Goal: Task Accomplishment & Management: Complete application form

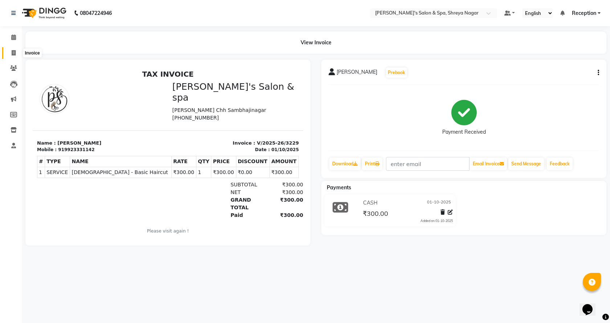
click at [17, 53] on span at bounding box center [13, 53] width 13 height 8
select select "7591"
select select "service"
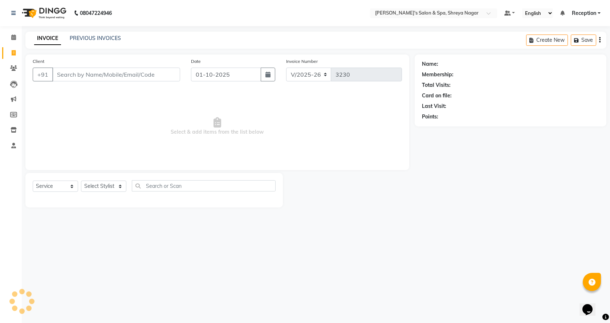
click at [100, 79] on input "Client" at bounding box center [116, 74] width 128 height 14
type input "9764106666"
click at [155, 76] on span "Add Client" at bounding box center [161, 74] width 29 height 7
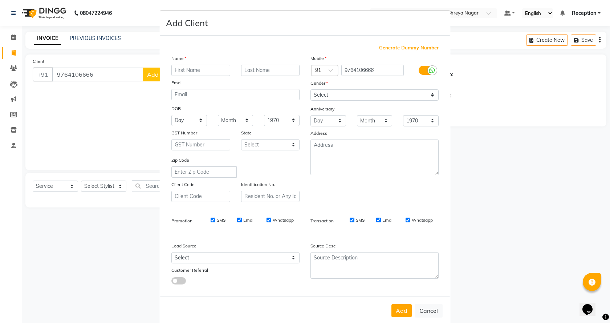
click at [172, 72] on input "text" at bounding box center [200, 70] width 59 height 11
type input "kunal"
click at [269, 70] on input "text" at bounding box center [270, 70] width 59 height 11
type input "maratha"
click at [349, 98] on select "Select [DEMOGRAPHIC_DATA] [DEMOGRAPHIC_DATA] Other Prefer Not To Say" at bounding box center [374, 94] width 128 height 11
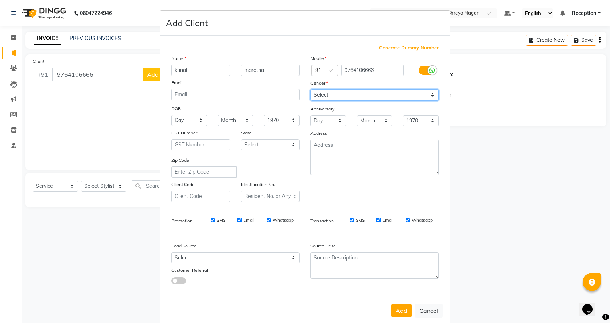
select select "[DEMOGRAPHIC_DATA]"
click at [310, 89] on select "Select [DEMOGRAPHIC_DATA] [DEMOGRAPHIC_DATA] Other Prefer Not To Say" at bounding box center [374, 94] width 128 height 11
click at [397, 315] on button "Add" at bounding box center [401, 310] width 20 height 13
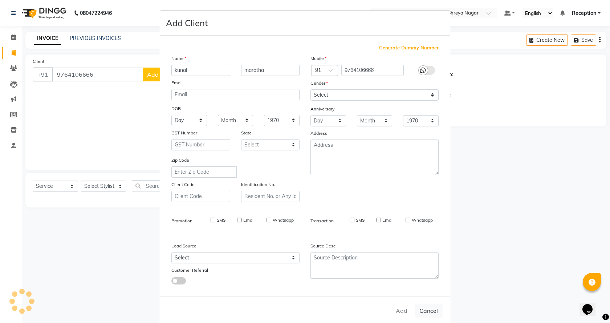
select select
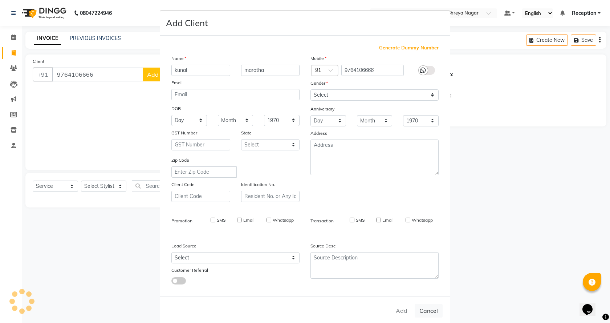
select select
checkbox input "false"
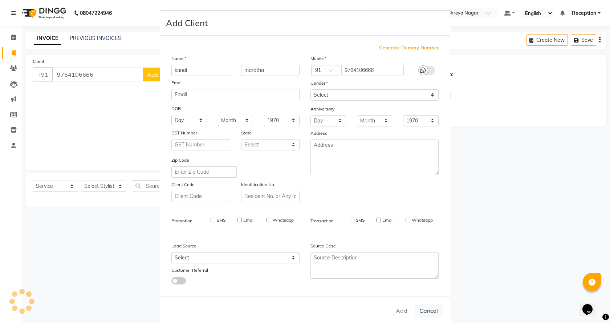
checkbox input "false"
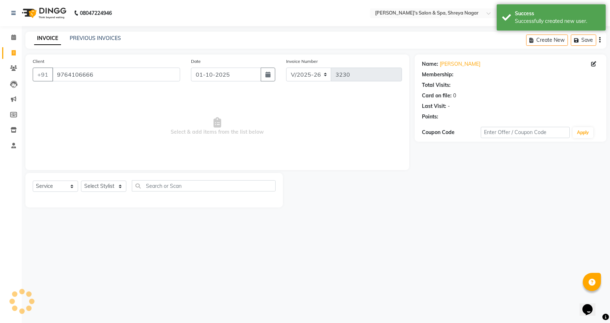
select select "1: Object"
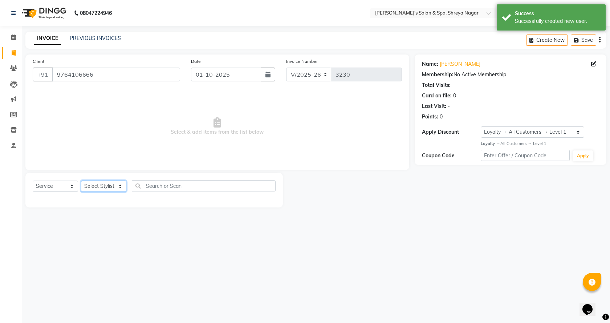
click at [121, 187] on select "Select Stylist [PERSON_NAME] [PERSON_NAME] [PERSON_NAME] Product Reception" at bounding box center [103, 185] width 45 height 11
select select "67478"
click at [81, 180] on select "Select Stylist [PERSON_NAME] [PERSON_NAME] [PERSON_NAME] Product Reception" at bounding box center [103, 185] width 45 height 11
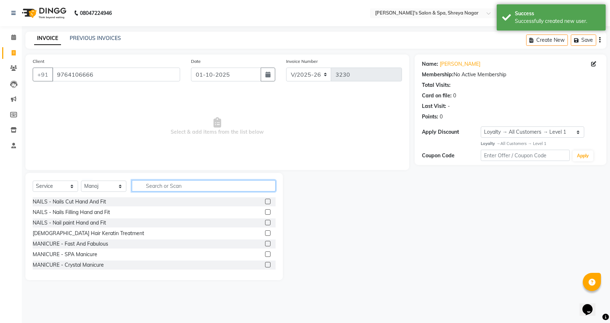
click at [183, 185] on input "text" at bounding box center [204, 185] width 144 height 11
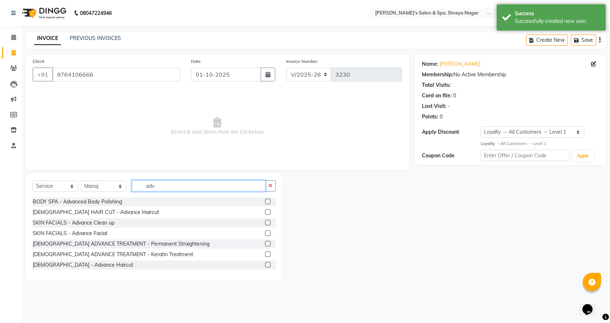
type input "adv"
click at [265, 264] on label at bounding box center [267, 264] width 5 height 5
click at [265, 264] on input "checkbox" at bounding box center [267, 264] width 5 height 5
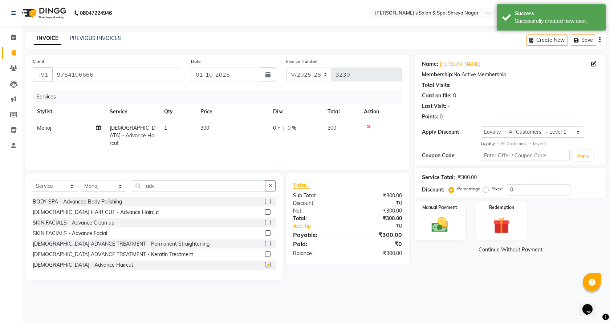
checkbox input "false"
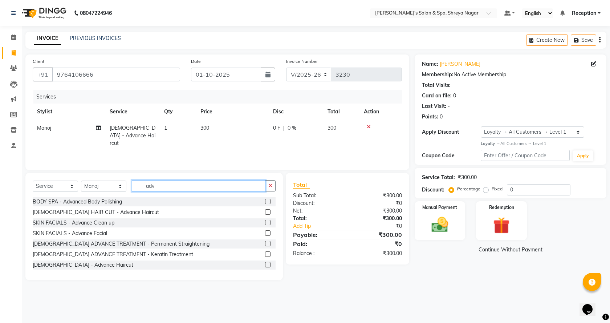
click at [157, 185] on input "adv" at bounding box center [199, 185] width 134 height 11
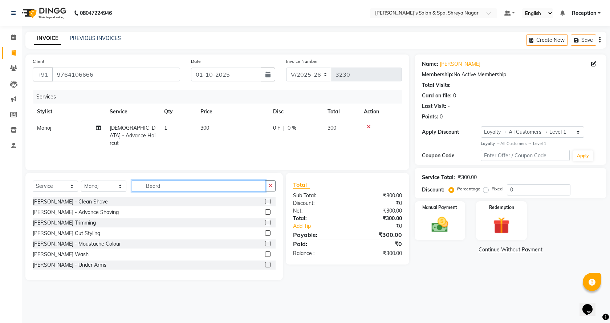
type input "Beard"
click at [265, 234] on label at bounding box center [267, 232] width 5 height 5
click at [265, 234] on input "checkbox" at bounding box center [267, 233] width 5 height 5
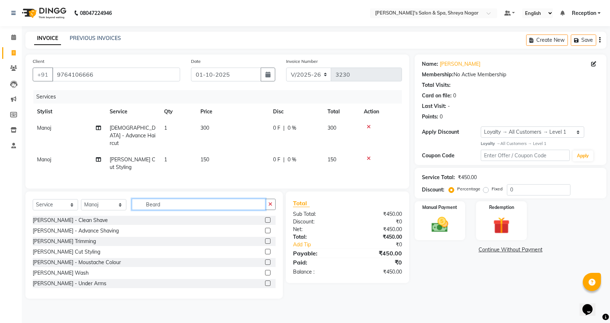
checkbox input "false"
click at [146, 199] on input "Beard" at bounding box center [199, 204] width 134 height 11
drag, startPoint x: 173, startPoint y: 209, endPoint x: 175, endPoint y: 204, distance: 5.2
click at [173, 208] on div "Select Service Product Membership Package Voucher Prepaid Gift Card Select Styl…" at bounding box center [154, 207] width 243 height 17
click at [175, 204] on input "Beard" at bounding box center [199, 204] width 134 height 11
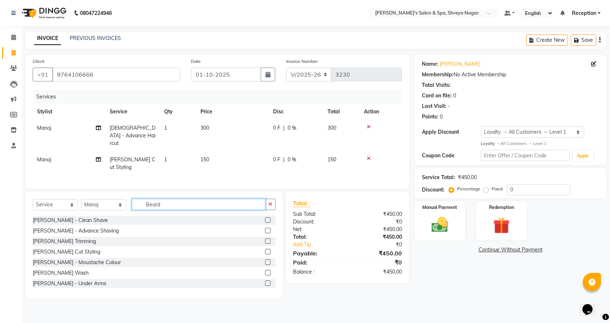
click at [175, 204] on input "Beard" at bounding box center [199, 204] width 134 height 11
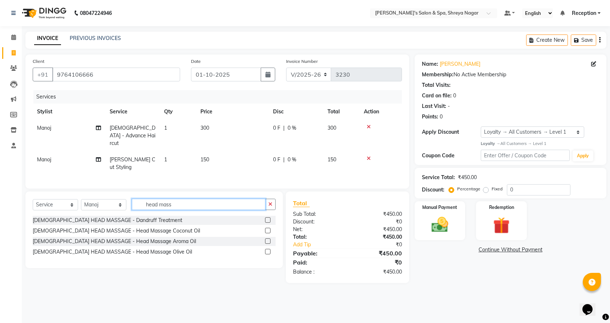
type input "head mass"
drag, startPoint x: 267, startPoint y: 229, endPoint x: 127, endPoint y: 206, distance: 141.9
click at [267, 229] on label at bounding box center [267, 230] width 5 height 5
click at [267, 229] on input "checkbox" at bounding box center [267, 230] width 5 height 5
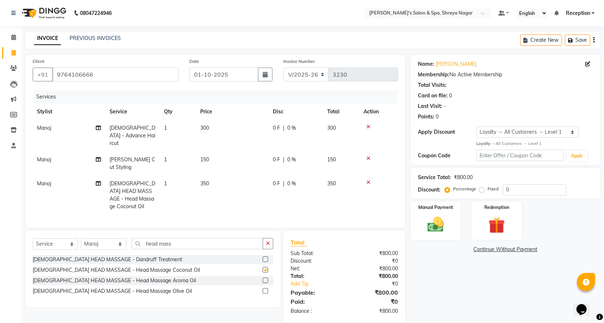
checkbox input "false"
click at [185, 238] on input "head mass" at bounding box center [197, 243] width 131 height 11
click at [184, 238] on input "head mass" at bounding box center [197, 243] width 131 height 11
click at [230, 203] on div "Services Stylist Service Qty Price Disc Total Action Manoj [DEMOGRAPHIC_DATA] -…" at bounding box center [215, 155] width 365 height 130
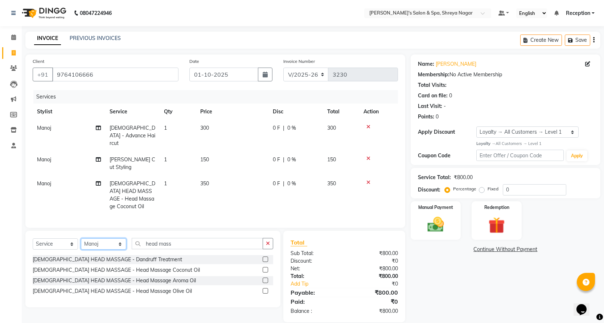
click at [102, 238] on select "Select Stylist [PERSON_NAME] [PERSON_NAME] [PERSON_NAME] Product Reception" at bounding box center [103, 243] width 45 height 11
click at [461, 264] on div "Name: [PERSON_NAME] Membership: No Active Membership Total Visits: Card on file…" at bounding box center [508, 187] width 195 height 267
click at [367, 180] on icon at bounding box center [369, 182] width 4 height 5
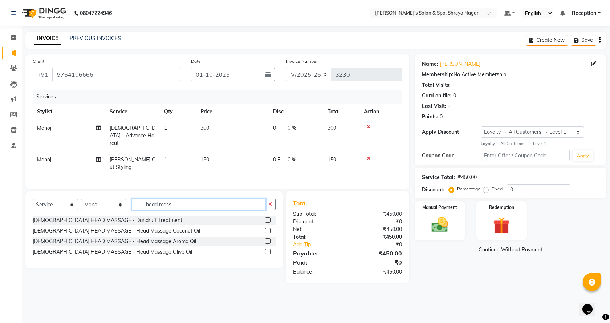
click at [176, 201] on input "head mass" at bounding box center [199, 204] width 134 height 11
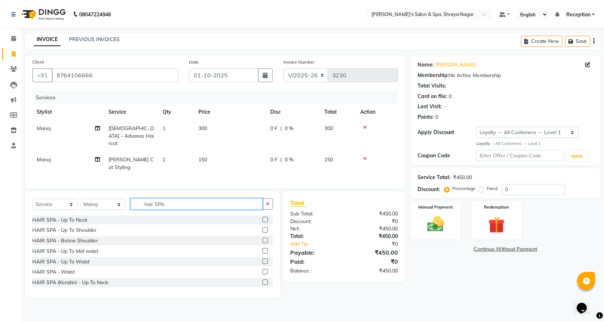
scroll to position [127, 0]
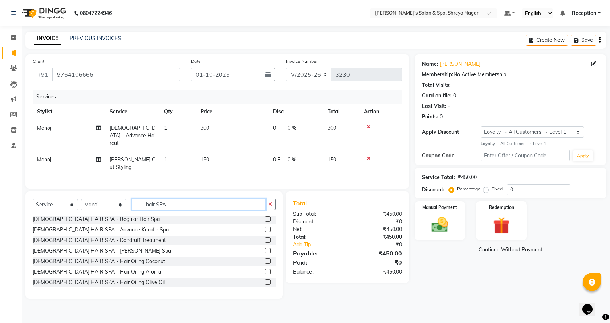
type input "hair SPA"
click at [265, 258] on label at bounding box center [267, 260] width 5 height 5
click at [265, 259] on input "checkbox" at bounding box center [267, 261] width 5 height 5
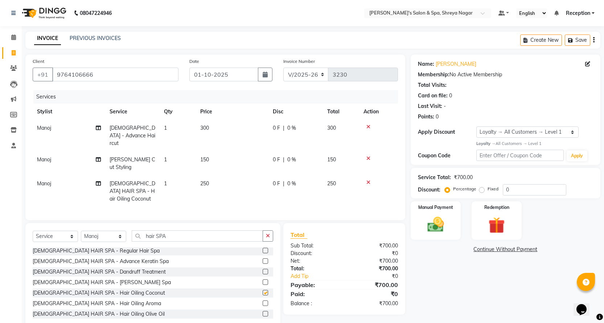
checkbox input "false"
click at [187, 230] on input "hair SPA" at bounding box center [197, 235] width 131 height 11
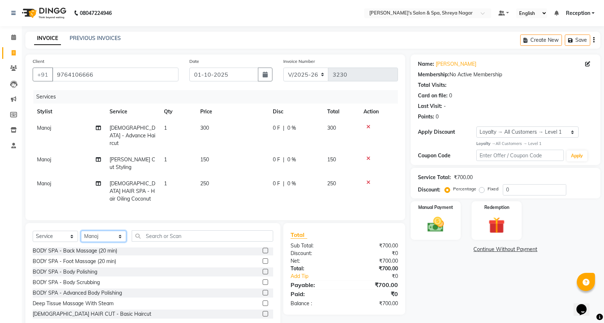
click at [109, 230] on select "Select Stylist [PERSON_NAME] [PERSON_NAME] [PERSON_NAME] Product Reception" at bounding box center [103, 235] width 45 height 11
select select "67479"
click at [81, 230] on select "Select Stylist [PERSON_NAME] [PERSON_NAME] [PERSON_NAME] Product Reception" at bounding box center [103, 235] width 45 height 11
click at [165, 230] on input "text" at bounding box center [203, 235] width 142 height 11
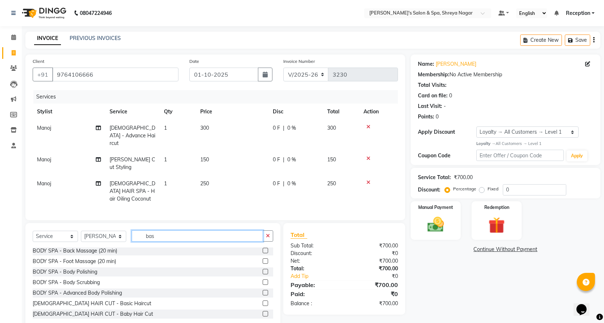
scroll to position [0, 0]
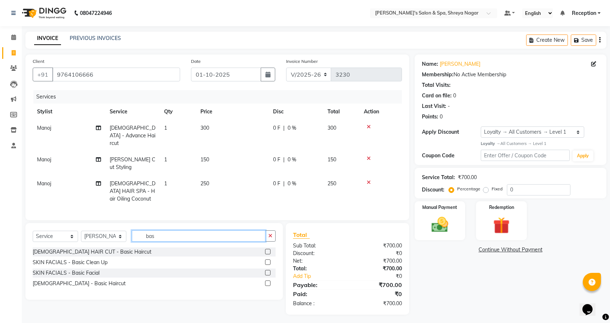
type input "bas"
drag, startPoint x: 267, startPoint y: 272, endPoint x: 145, endPoint y: 241, distance: 126.0
click at [267, 280] on label at bounding box center [267, 282] width 5 height 5
click at [267, 281] on input "checkbox" at bounding box center [267, 283] width 5 height 5
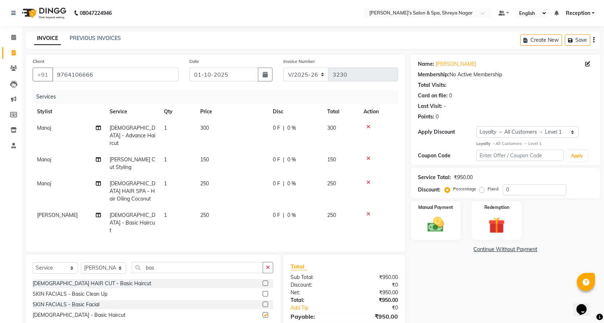
checkbox input "false"
click at [169, 262] on input "bas" at bounding box center [197, 267] width 131 height 11
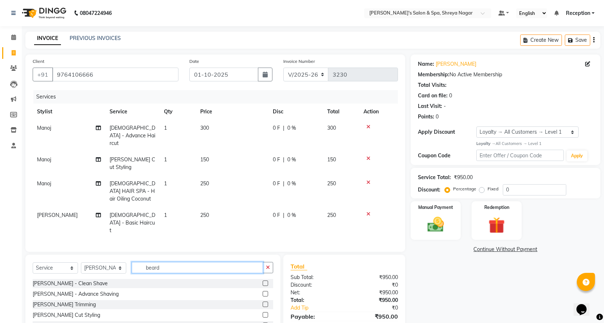
type input "beard"
click at [263, 301] on label at bounding box center [265, 303] width 5 height 5
click at [263, 302] on input "checkbox" at bounding box center [265, 304] width 5 height 5
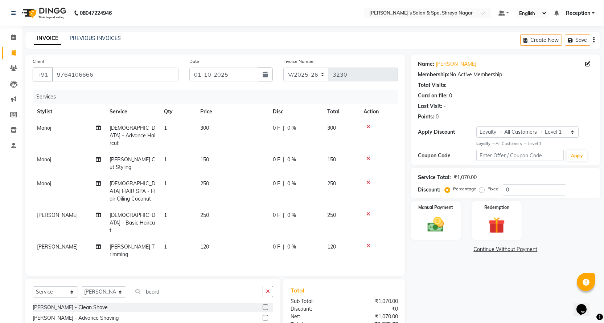
checkbox input "false"
click at [505, 190] on input "0" at bounding box center [535, 189] width 64 height 11
drag, startPoint x: 482, startPoint y: 191, endPoint x: 553, endPoint y: 205, distance: 72.6
click at [488, 192] on label "Fixed" at bounding box center [493, 188] width 11 height 7
click at [482, 191] on input "Fixed" at bounding box center [483, 188] width 5 height 5
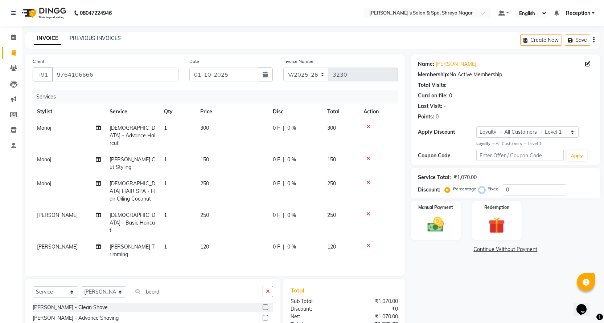
radio input "true"
drag, startPoint x: 549, startPoint y: 195, endPoint x: 546, endPoint y: 199, distance: 5.2
click at [549, 195] on input "0" at bounding box center [535, 189] width 64 height 11
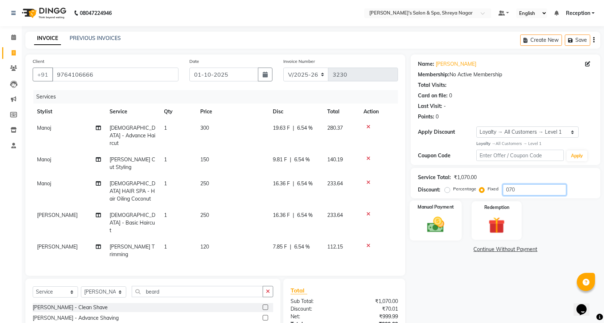
type input "070"
click at [445, 228] on img at bounding box center [436, 224] width 28 height 20
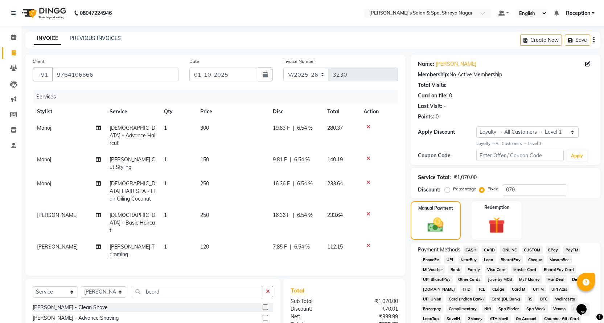
click at [470, 248] on span "CASH" at bounding box center [471, 249] width 16 height 8
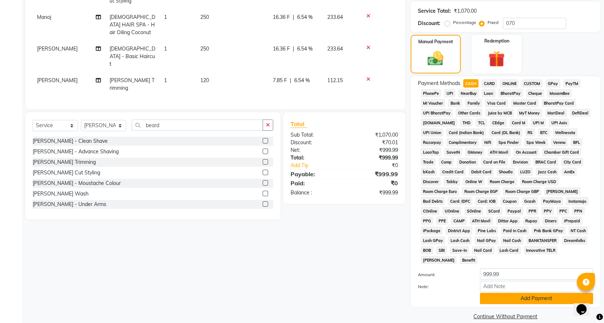
click at [515, 292] on button "Add Payment" at bounding box center [536, 297] width 113 height 11
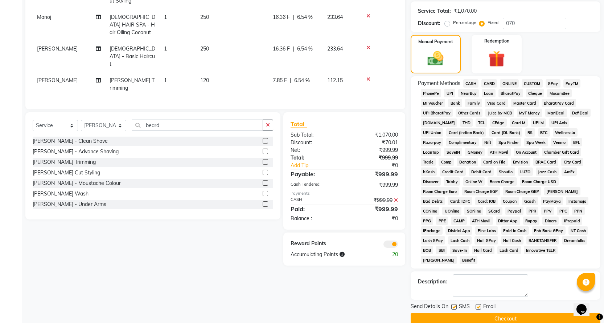
scroll to position [169, 0]
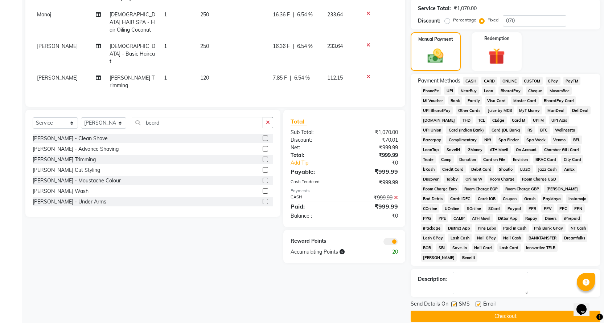
click at [513, 310] on button "Checkout" at bounding box center [506, 315] width 190 height 11
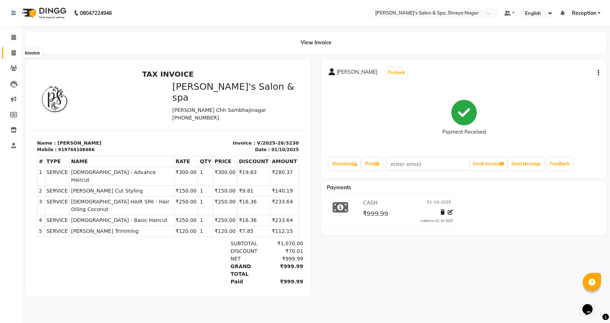
click at [13, 56] on span at bounding box center [13, 53] width 13 height 8
select select "service"
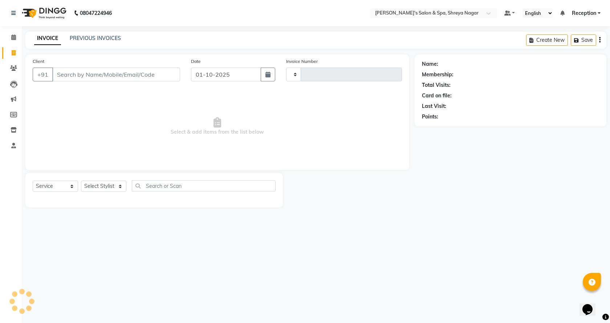
type input "3231"
select select "7591"
click at [111, 73] on input "Client" at bounding box center [116, 74] width 128 height 14
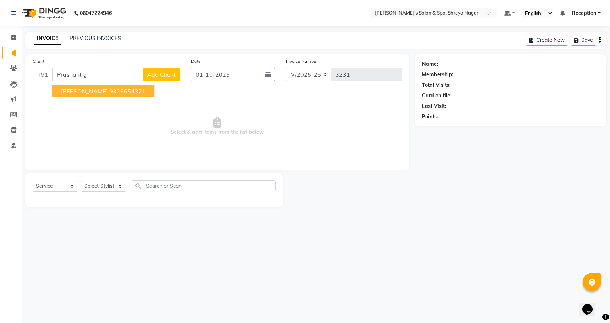
click at [104, 89] on button "[PERSON_NAME] 9326654321" at bounding box center [103, 91] width 102 height 12
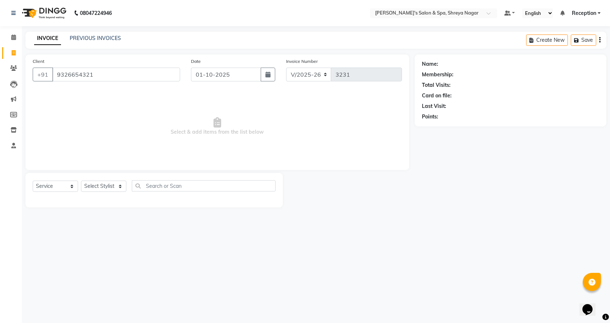
type input "9326654321"
select select "1: Object"
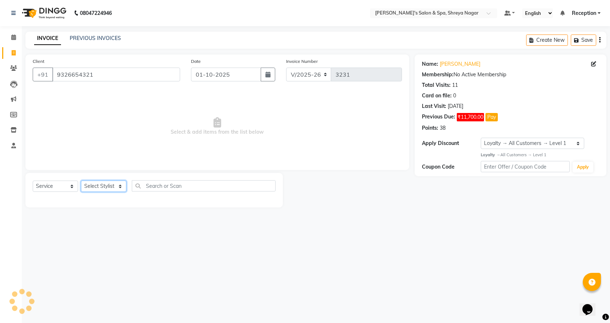
click at [106, 186] on select "Select Stylist [PERSON_NAME] [PERSON_NAME] [PERSON_NAME] Product Reception" at bounding box center [103, 185] width 45 height 11
select select "67482"
click at [81, 180] on select "Select Stylist [PERSON_NAME] [PERSON_NAME] [PERSON_NAME] Product Reception" at bounding box center [103, 185] width 45 height 11
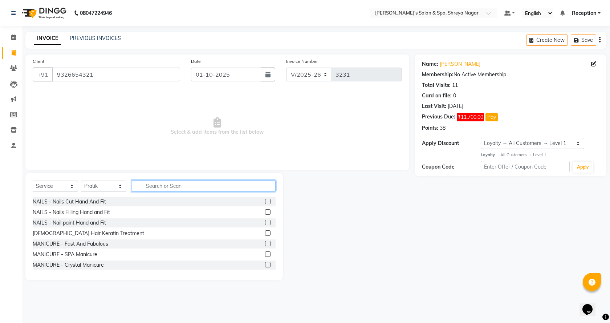
click at [167, 187] on input "text" at bounding box center [204, 185] width 144 height 11
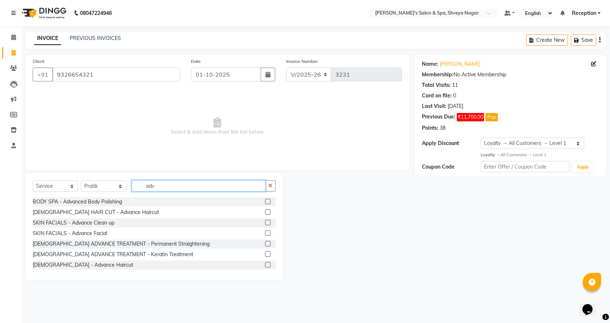
type input "adv"
click at [265, 265] on label at bounding box center [267, 264] width 5 height 5
click at [265, 265] on input "checkbox" at bounding box center [267, 264] width 5 height 5
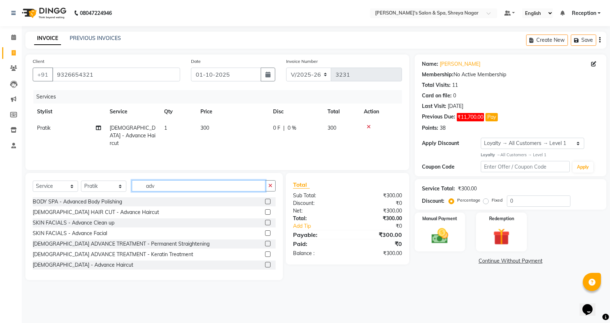
checkbox input "false"
click at [203, 186] on input "adv" at bounding box center [199, 185] width 134 height 11
click at [202, 186] on input "adv" at bounding box center [199, 185] width 134 height 11
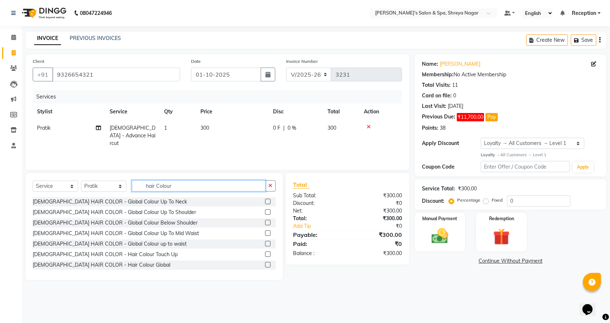
type input "hair Colour"
click at [265, 264] on label at bounding box center [267, 264] width 5 height 5
click at [265, 264] on input "checkbox" at bounding box center [267, 264] width 5 height 5
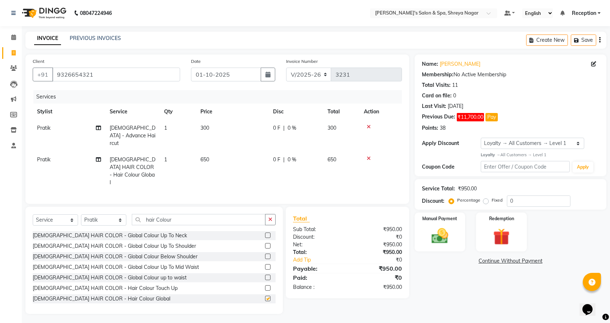
checkbox input "false"
click at [195, 214] on input "hair Colour" at bounding box center [199, 219] width 134 height 11
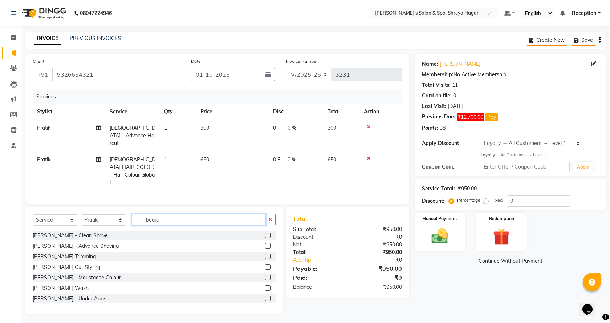
type input "beard"
click at [265, 232] on label at bounding box center [267, 234] width 5 height 5
click at [265, 233] on input "checkbox" at bounding box center [267, 235] width 5 height 5
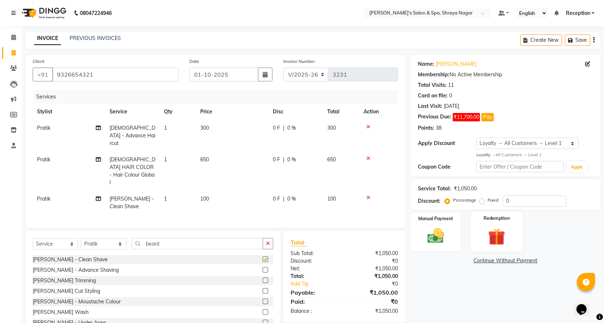
checkbox input "false"
click at [488, 200] on label "Fixed" at bounding box center [493, 200] width 11 height 7
click at [481, 200] on input "Fixed" at bounding box center [483, 199] width 5 height 5
radio input "true"
click at [488, 200] on label "Fixed" at bounding box center [493, 200] width 11 height 7
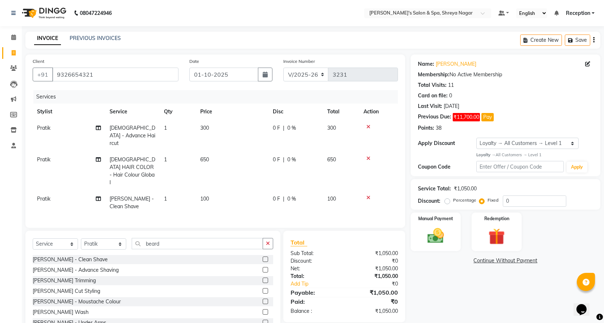
click at [481, 200] on input "Fixed" at bounding box center [483, 199] width 5 height 5
click at [532, 203] on input "0" at bounding box center [535, 200] width 64 height 11
type input "050"
click at [501, 260] on link "Continue Without Payment" at bounding box center [505, 261] width 187 height 8
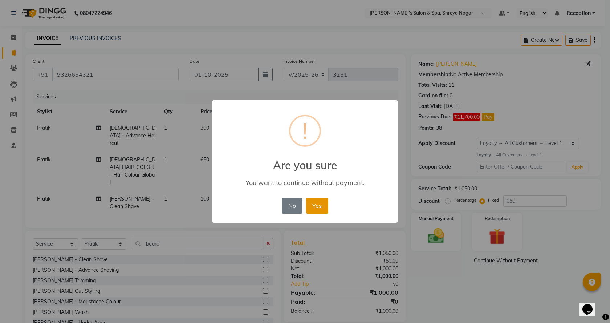
click at [320, 205] on button "Yes" at bounding box center [317, 205] width 22 height 16
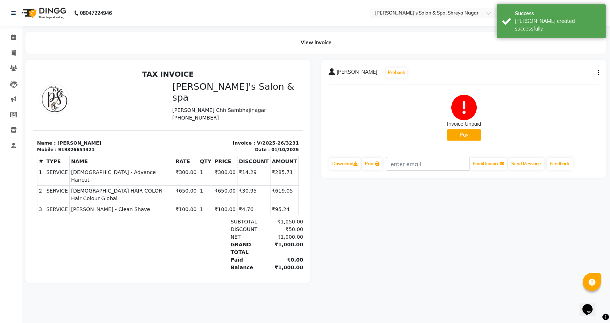
click at [598, 73] on icon "button" at bounding box center [597, 73] width 1 height 0
click at [557, 75] on div "Edit Item Staff" at bounding box center [562, 72] width 50 height 9
select select "67482"
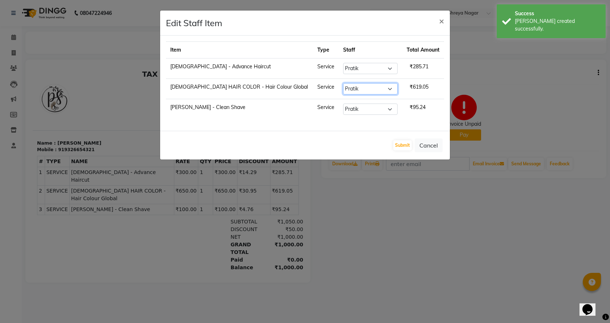
click at [362, 89] on select "Select [PERSON_NAME] [PERSON_NAME] [PERSON_NAME] Product Reception" at bounding box center [370, 88] width 54 height 11
select select "67479"
click at [343, 83] on select "Select [PERSON_NAME] [PERSON_NAME] [PERSON_NAME] Product Reception" at bounding box center [370, 88] width 54 height 11
click at [343, 107] on select "Select [PERSON_NAME] [PERSON_NAME] [PERSON_NAME] Product Reception" at bounding box center [370, 108] width 54 height 11
select select "67479"
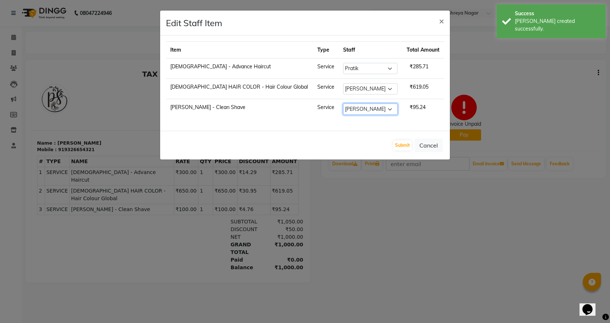
click at [343, 103] on select "Select [PERSON_NAME] [PERSON_NAME] [PERSON_NAME] Product Reception" at bounding box center [370, 108] width 54 height 11
click at [405, 145] on button "Submit" at bounding box center [402, 145] width 19 height 10
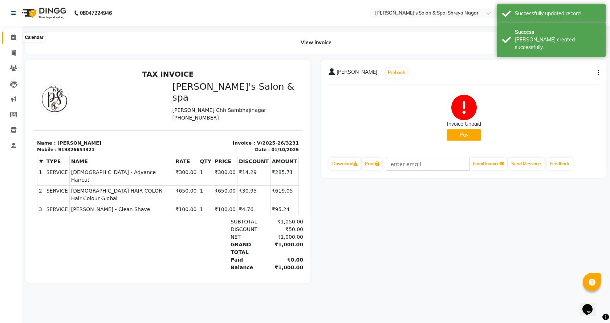
click at [17, 39] on span at bounding box center [13, 37] width 13 height 8
